Goal: Information Seeking & Learning: Find specific fact

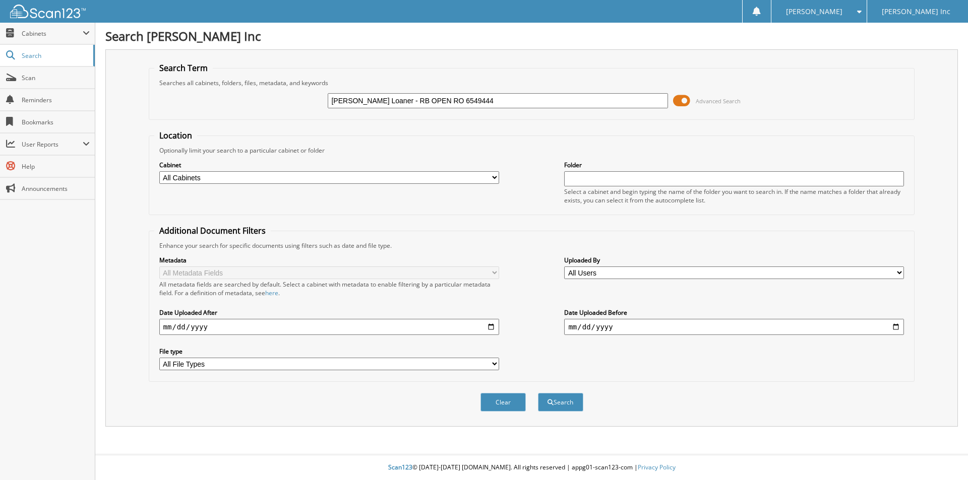
drag, startPoint x: 451, startPoint y: 103, endPoint x: 235, endPoint y: 85, distance: 216.5
click at [235, 85] on fieldset "Search Term Searches all cabinets, folders, files, metadata, and keywords [PERS…" at bounding box center [532, 91] width 766 height 57
type input "6549444"
click at [538, 393] on button "Search" at bounding box center [560, 402] width 45 height 19
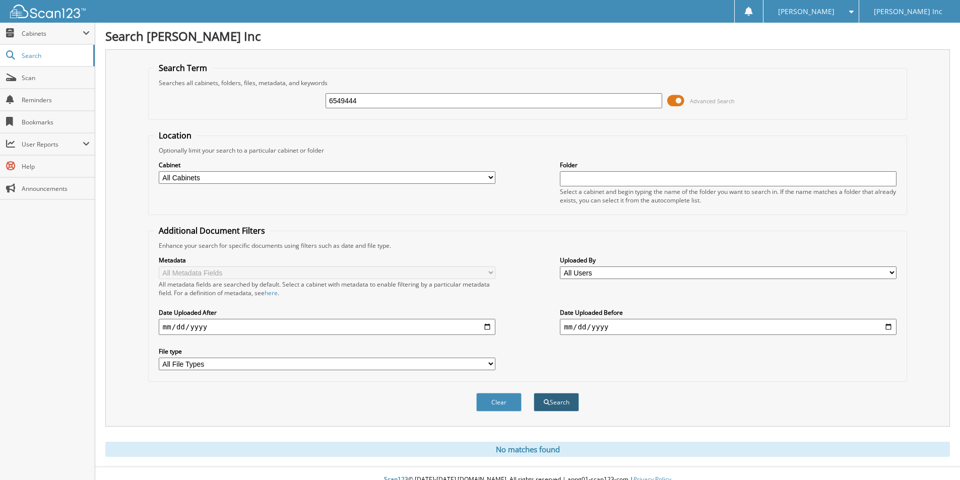
click at [552, 400] on button "Search" at bounding box center [556, 402] width 45 height 19
click at [24, 72] on link "Scan" at bounding box center [47, 78] width 95 height 22
